Goal: Information Seeking & Learning: Check status

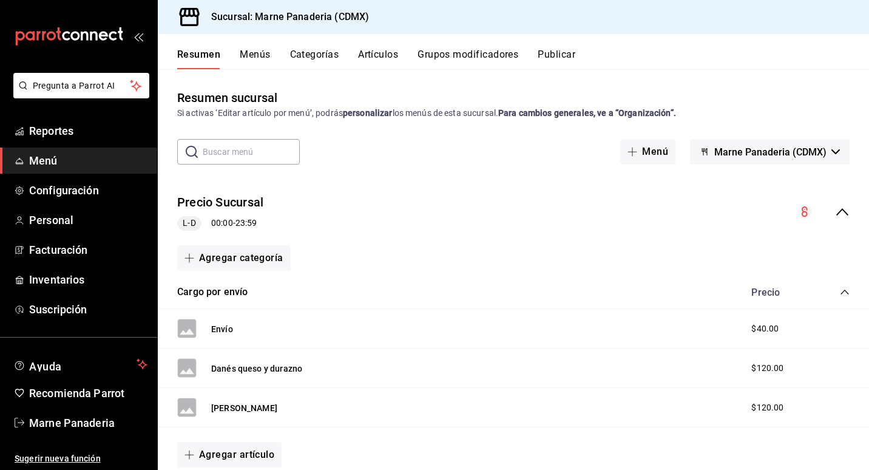
drag, startPoint x: 0, startPoint y: 0, endPoint x: 304, endPoint y: 70, distance: 312.2
click at [304, 70] on div "Resumen sucursal Si activas ‘Editar artículo por menú’, podrás personalizar los…" at bounding box center [514, 269] width 712 height 400
click at [69, 137] on span "Reportes" at bounding box center [88, 131] width 118 height 16
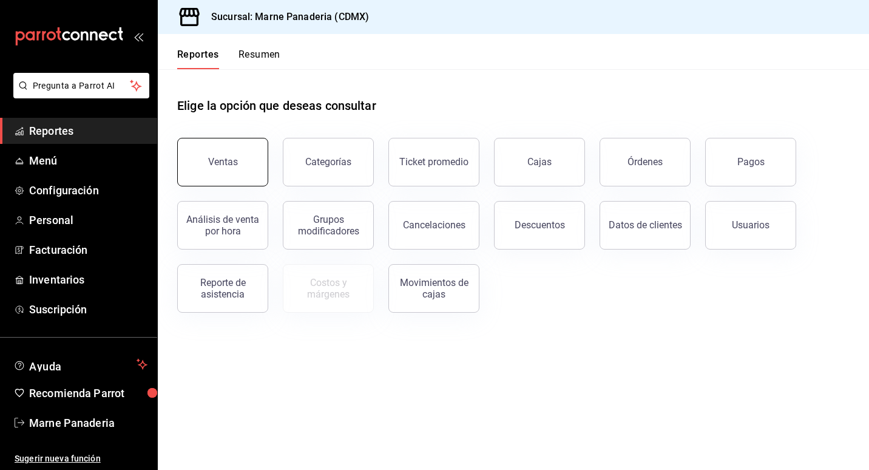
click at [217, 169] on button "Ventas" at bounding box center [222, 162] width 91 height 49
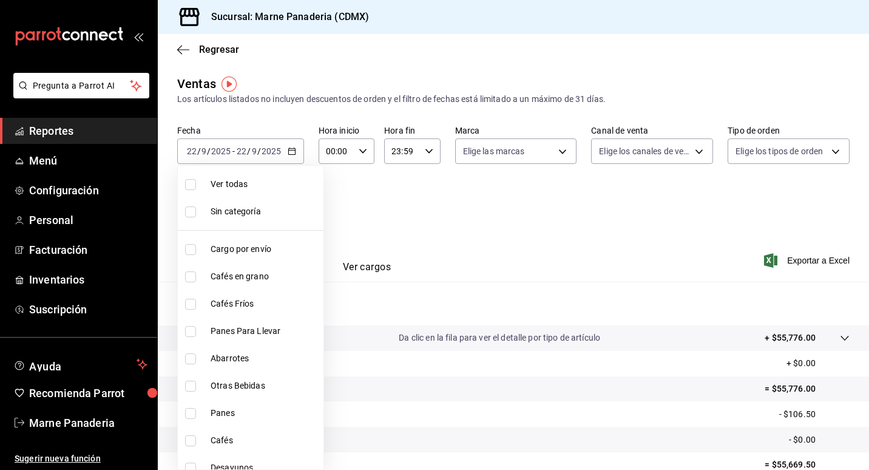
click at [290, 209] on body "Pregunta a Parrot AI Reportes Menú Configuración Personal Facturación Inventari…" at bounding box center [434, 235] width 869 height 470
click at [245, 189] on span "Ver todas" at bounding box center [265, 184] width 108 height 13
type input "ed7b3c48-de40-42f0-b32d-b62e425c3e7b,4dd16bc6-178f-46f9-a839-483948b183c3,0756c…"
checkbox input "true"
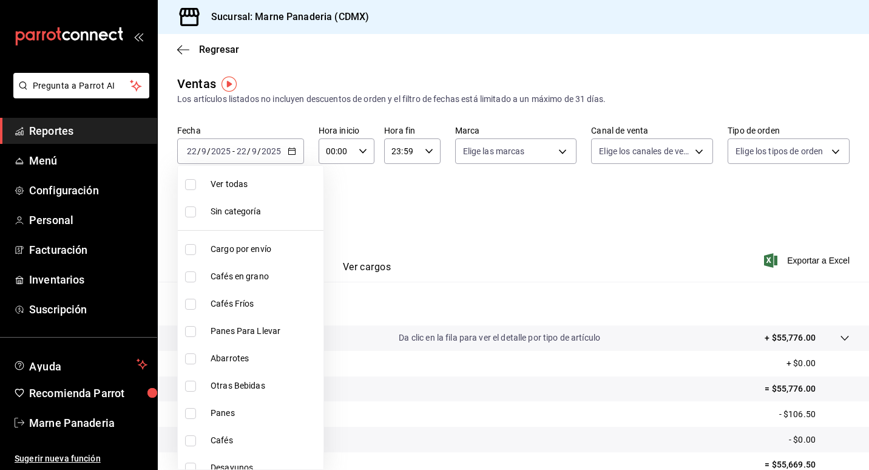
checkbox input "true"
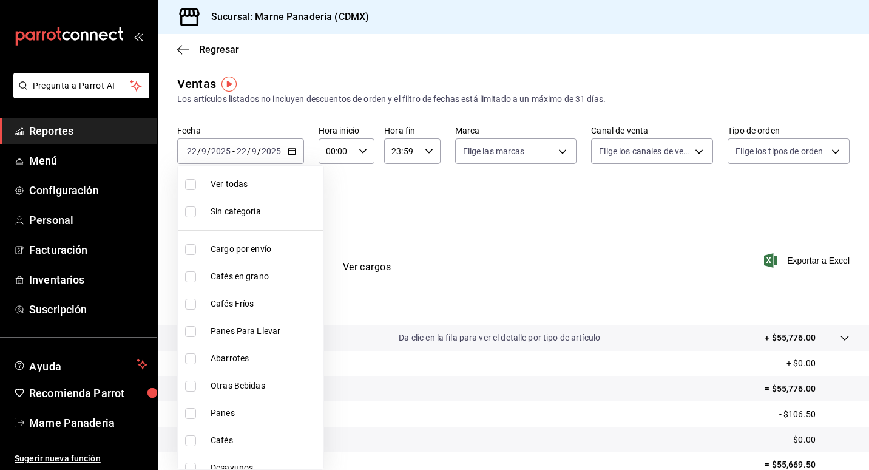
checkbox input "true"
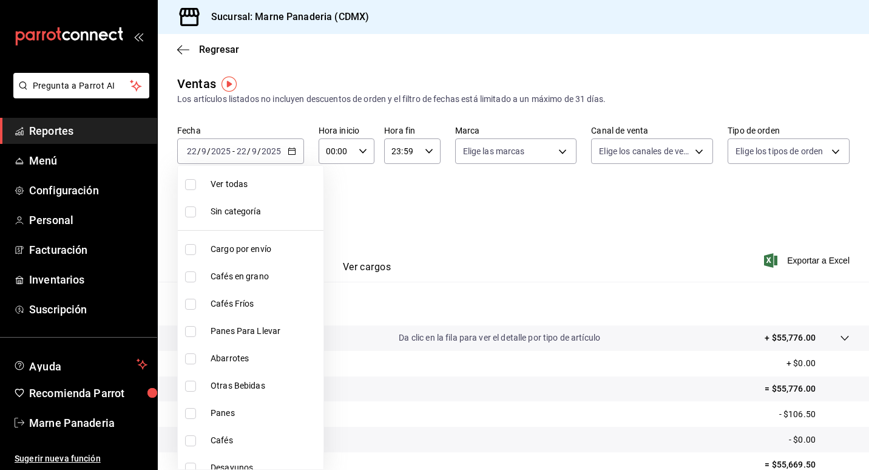
checkbox input "true"
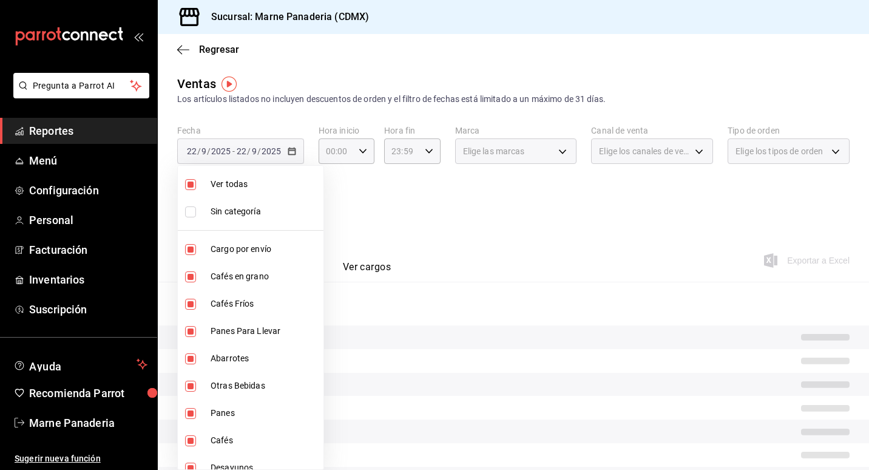
click at [406, 237] on div at bounding box center [434, 235] width 869 height 470
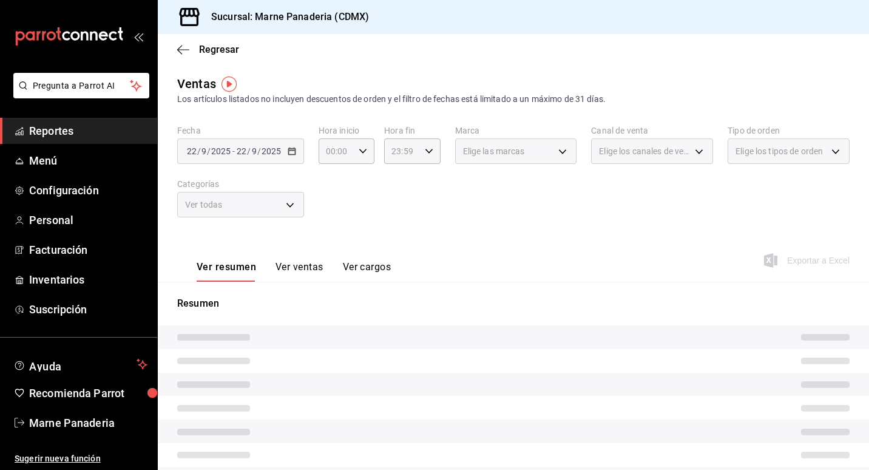
click at [306, 272] on button "Ver ventas" at bounding box center [300, 271] width 48 height 21
